Goal: Task Accomplishment & Management: Manage account settings

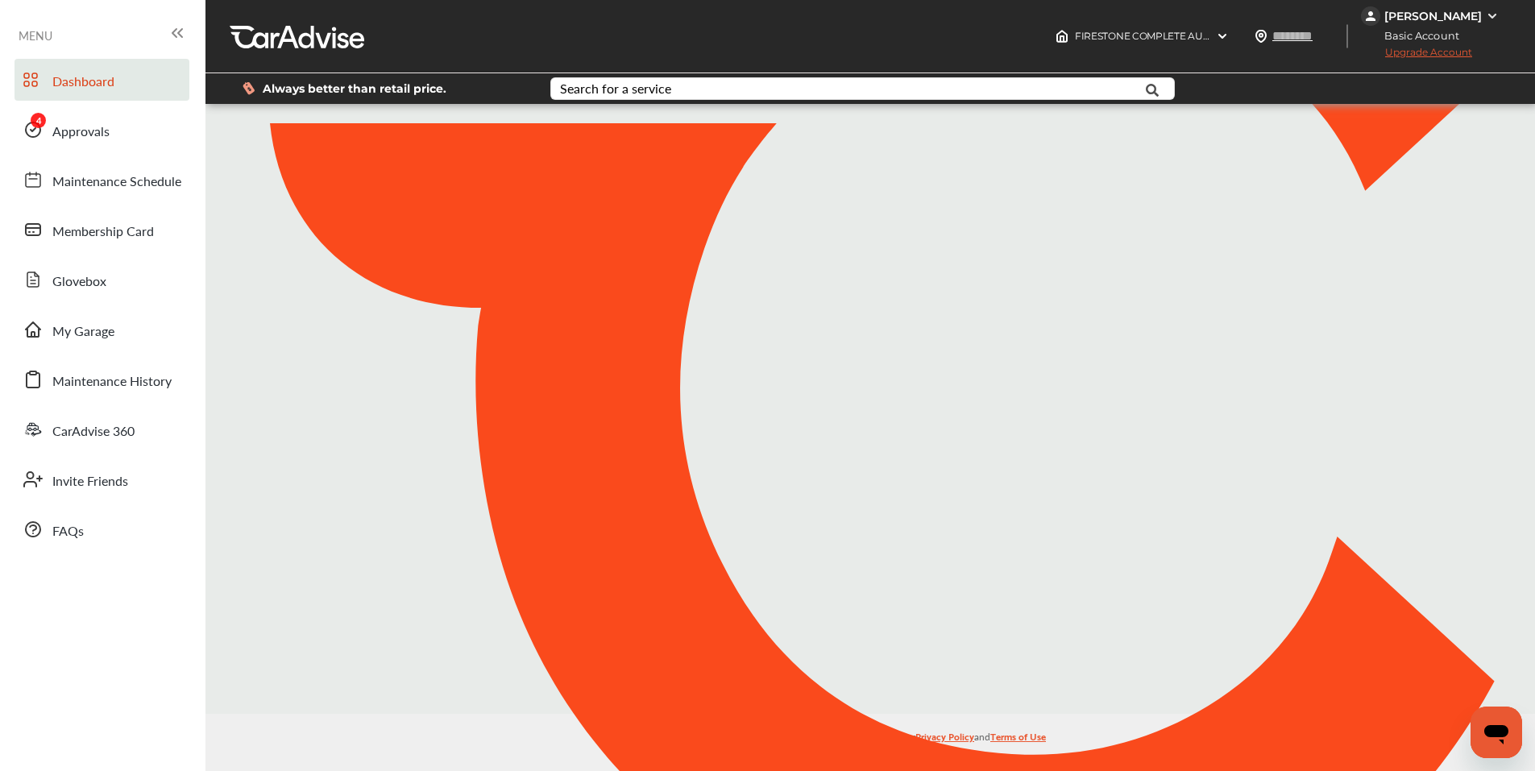
click at [49, 152] on div "Dashboard Approvals Maintenance Schedule Membership Card Glovebox My Garage Mai…" at bounding box center [102, 304] width 189 height 491
click at [63, 127] on span "Approvals" at bounding box center [80, 132] width 57 height 21
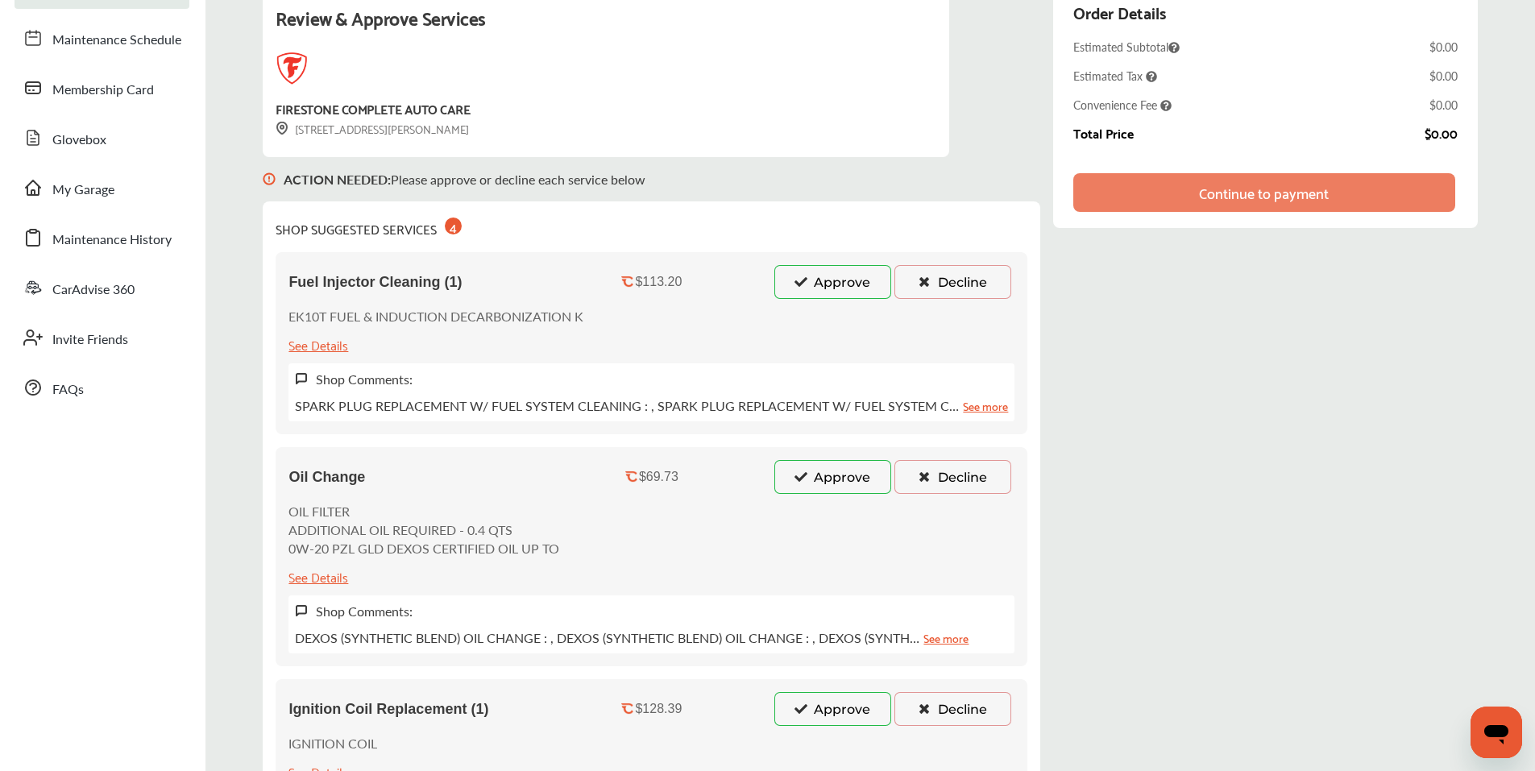
scroll to position [161, 0]
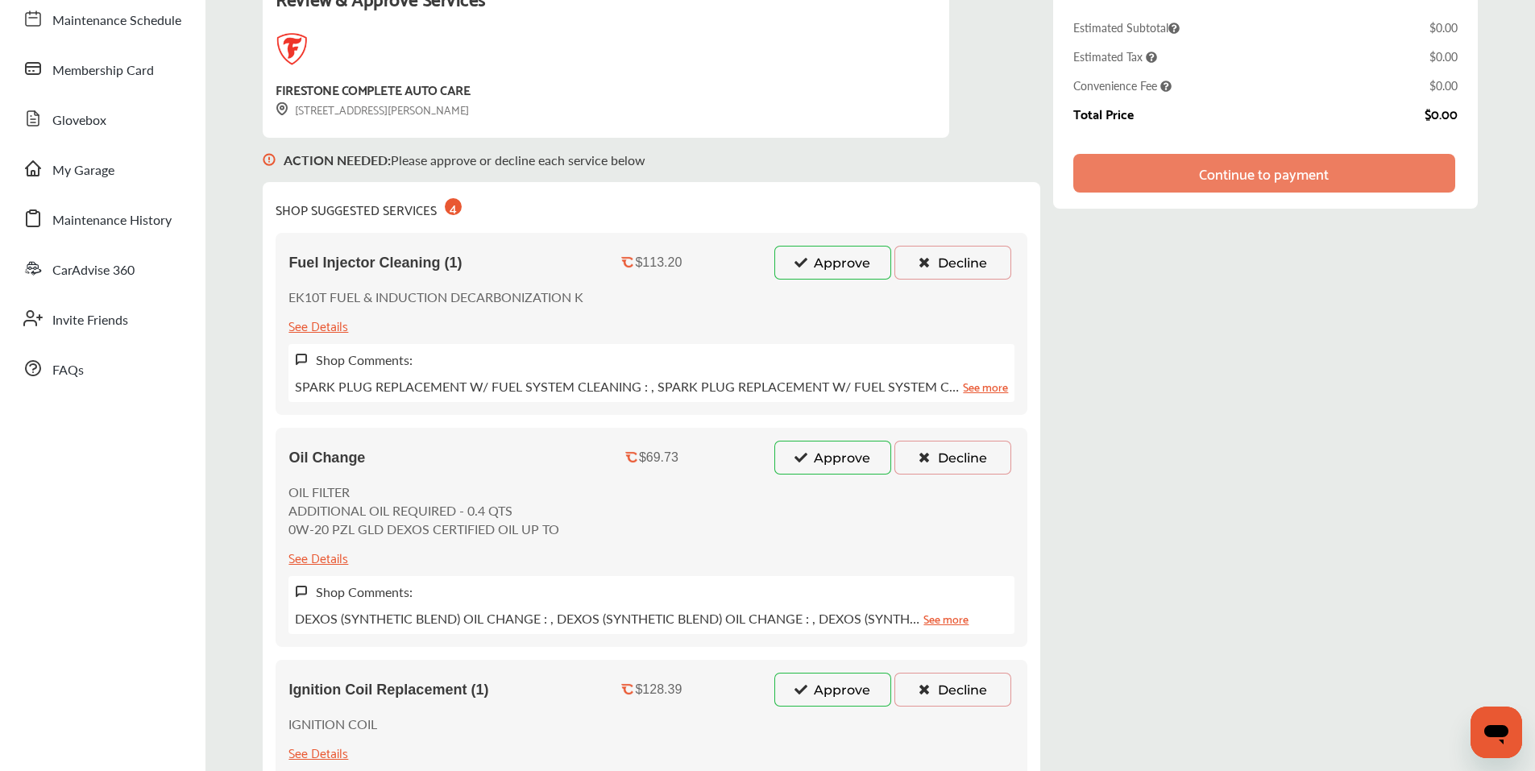
click at [803, 259] on icon at bounding box center [800, 261] width 15 height 11
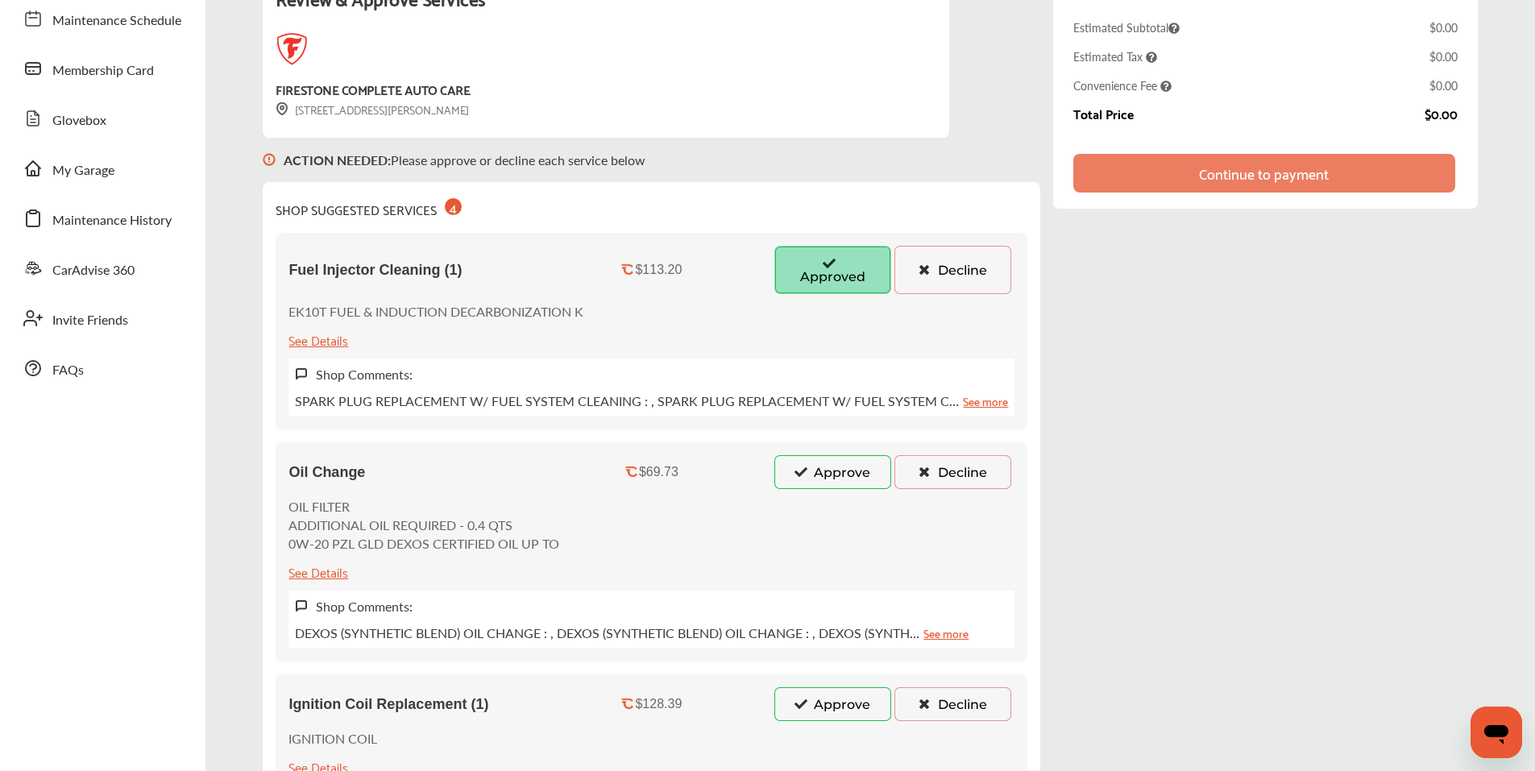
click at [808, 468] on button "Approve" at bounding box center [832, 472] width 117 height 34
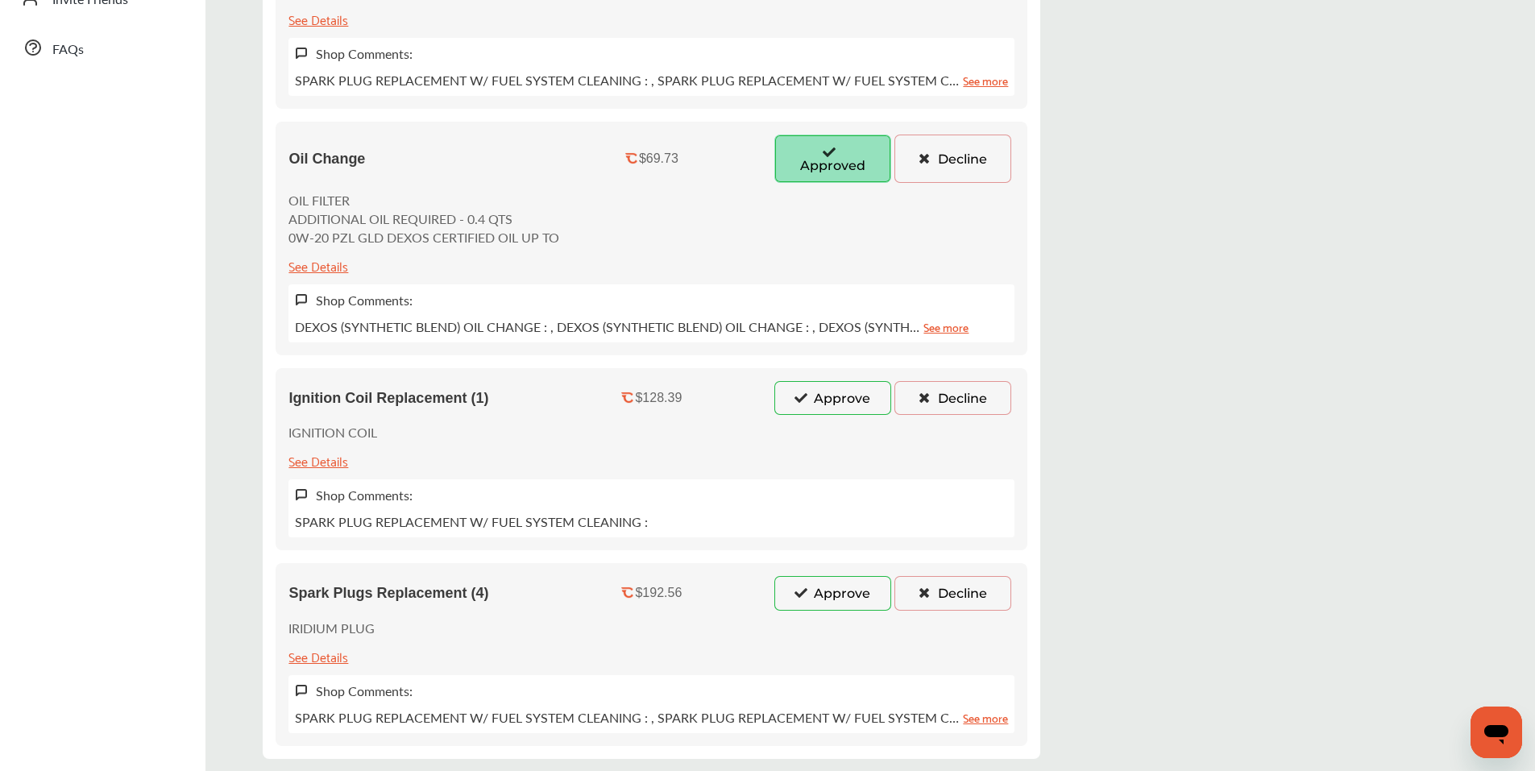
scroll to position [483, 0]
click at [807, 398] on button "Approve" at bounding box center [832, 396] width 117 height 34
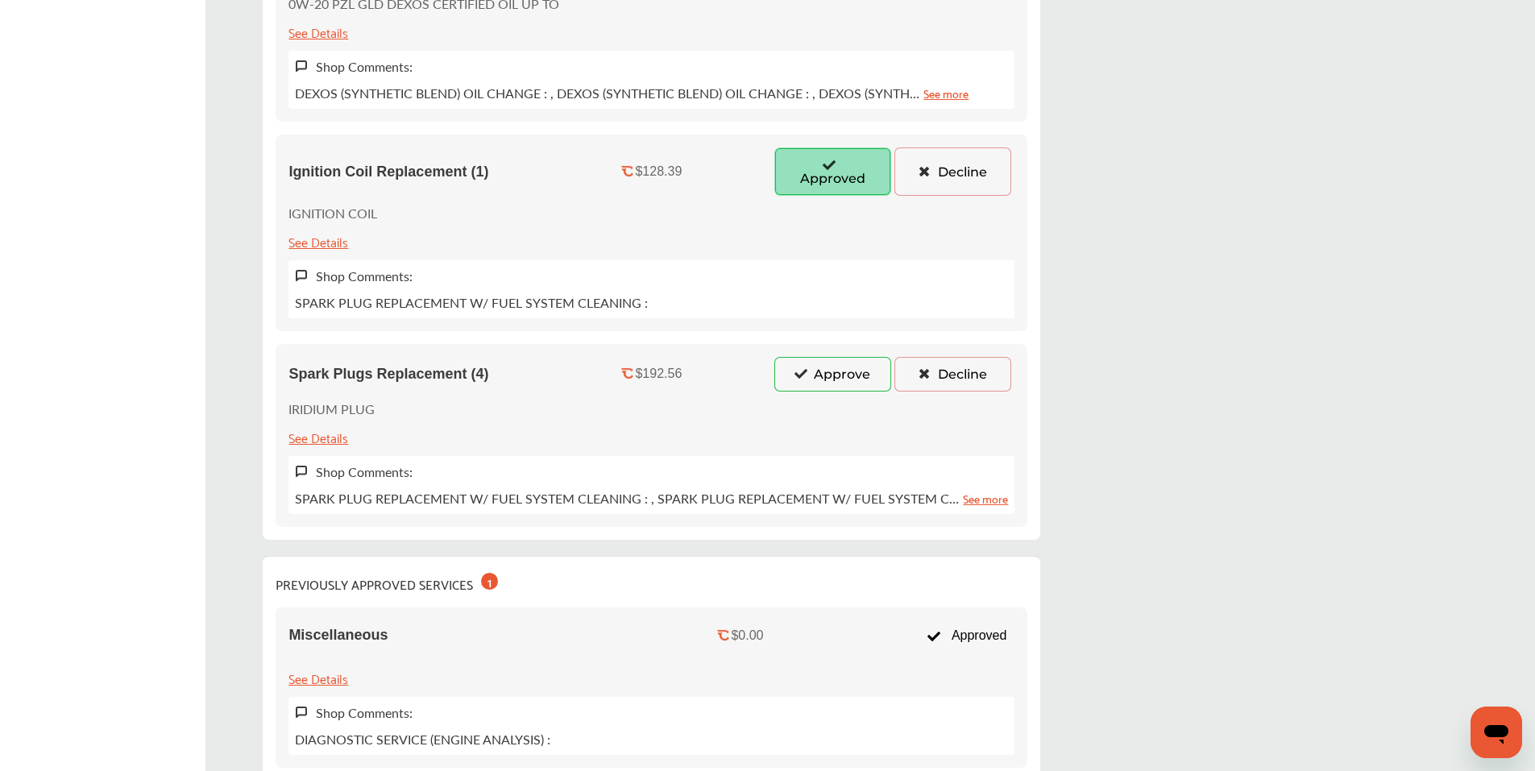
scroll to position [725, 0]
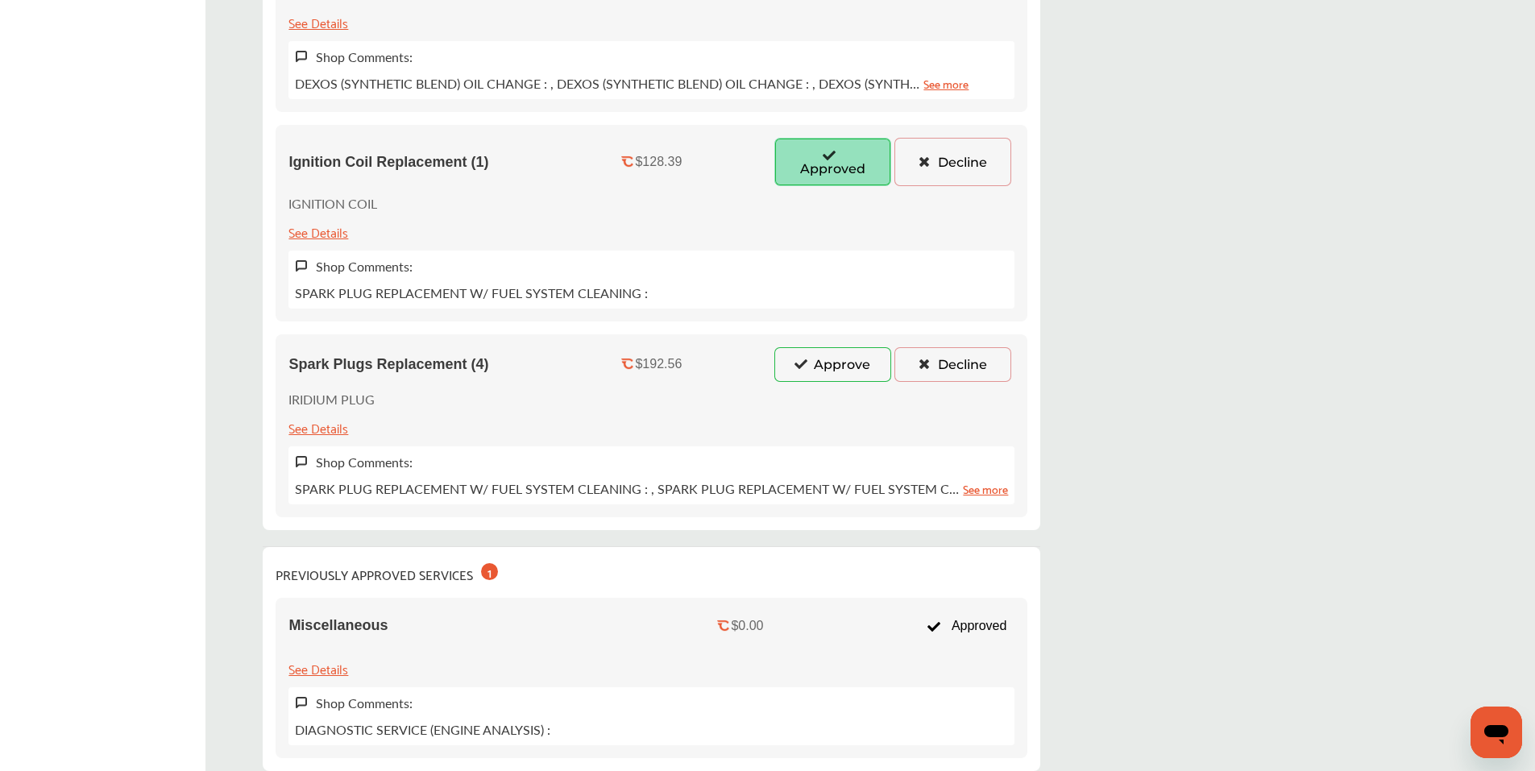
click at [821, 366] on button "Approve" at bounding box center [832, 364] width 117 height 34
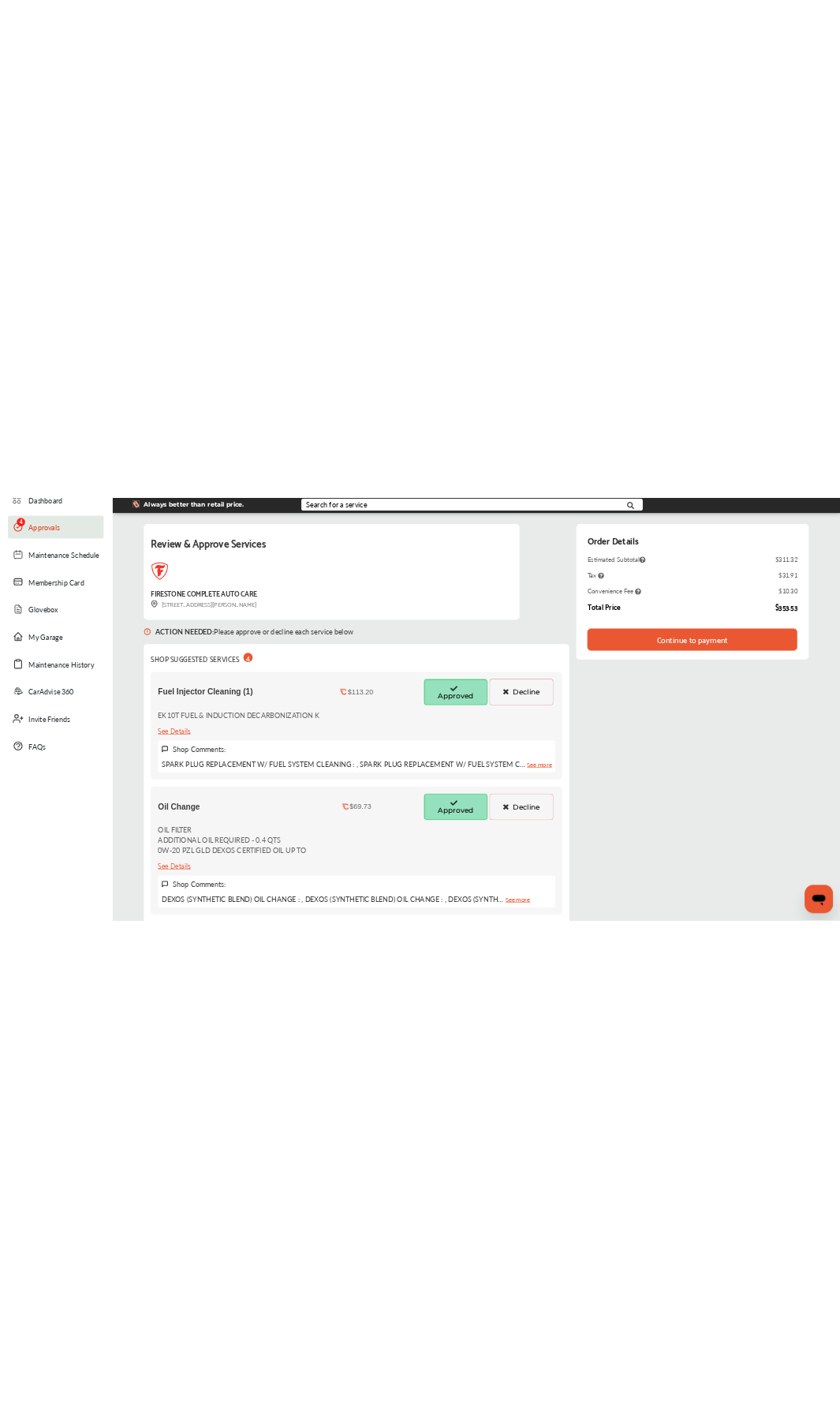
scroll to position [0, 0]
